Goal: Task Accomplishment & Management: Use online tool/utility

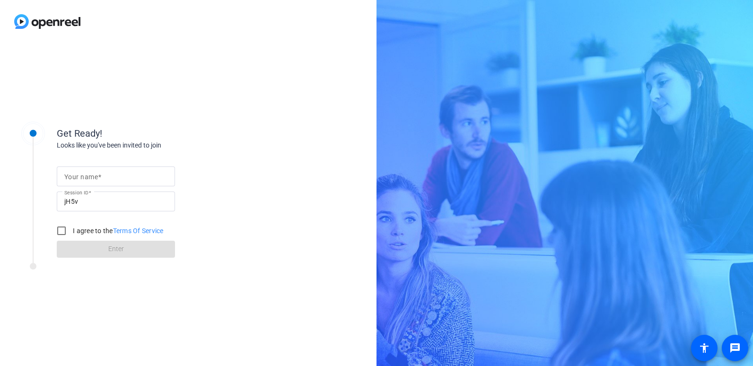
click at [116, 179] on input "Your name" at bounding box center [115, 176] width 103 height 11
type input "[PERSON_NAME]"
click at [63, 231] on input "I agree to the Terms Of Service" at bounding box center [61, 230] width 19 height 19
checkbox input "true"
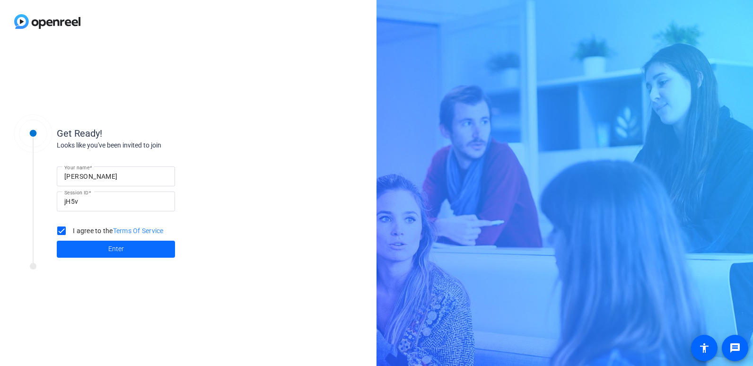
click at [106, 253] on span at bounding box center [116, 249] width 118 height 23
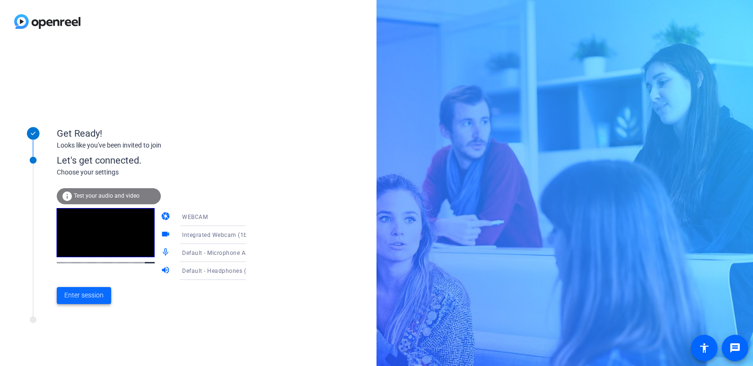
click at [89, 297] on span "Enter session" at bounding box center [83, 295] width 39 height 10
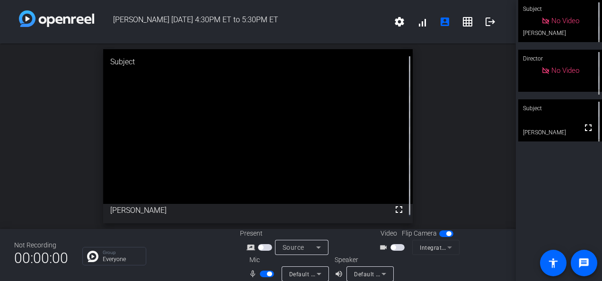
scroll to position [11, 0]
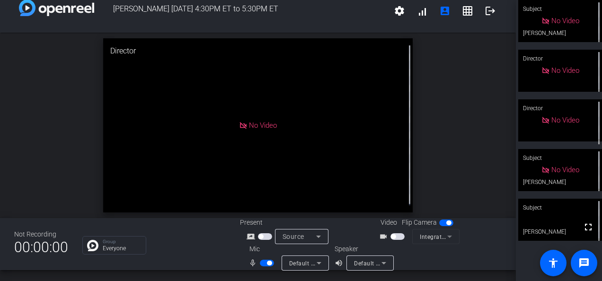
click at [263, 235] on span "button" at bounding box center [265, 236] width 14 height 7
click at [313, 240] on icon at bounding box center [318, 236] width 11 height 11
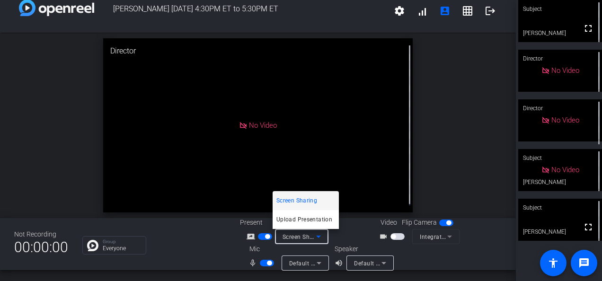
click at [446, 164] on div at bounding box center [301, 140] width 602 height 281
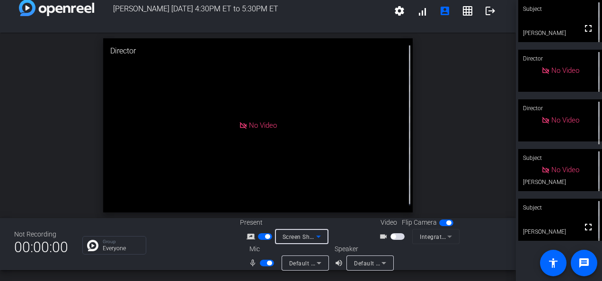
click at [297, 231] on div "Screen Sharing" at bounding box center [299, 237] width 34 height 12
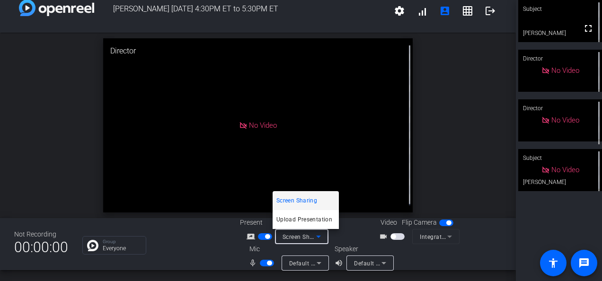
click at [484, 14] on div at bounding box center [301, 140] width 602 height 281
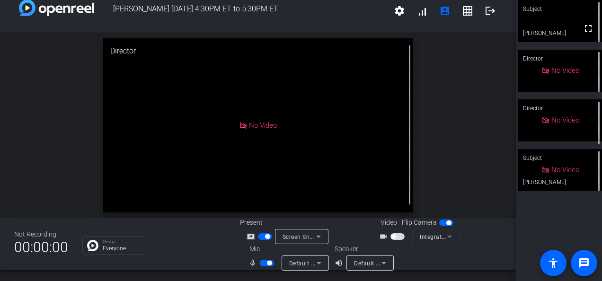
click at [307, 235] on span "Screen Sharing" at bounding box center [303, 237] width 42 height 8
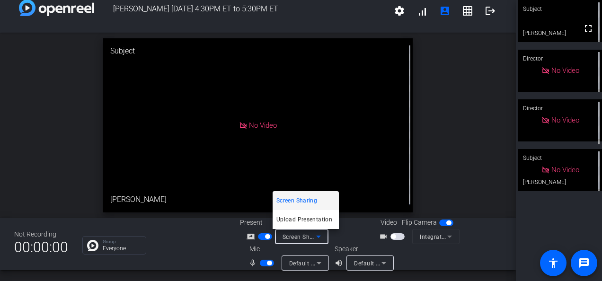
click at [262, 236] on div at bounding box center [301, 140] width 602 height 281
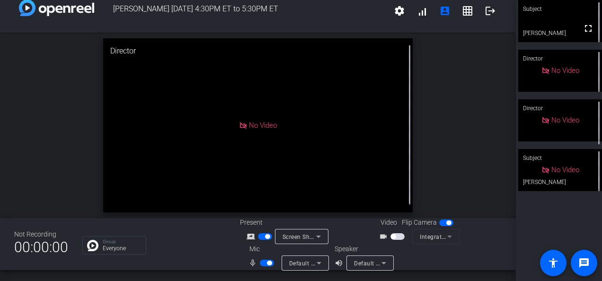
click at [259, 237] on span "button" at bounding box center [265, 236] width 14 height 7
click at [485, 17] on span at bounding box center [490, 11] width 23 height 23
